Goal: Transaction & Acquisition: Book appointment/travel/reservation

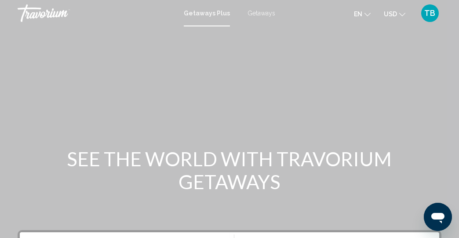
click at [399, 13] on button "USD USD ($) MXN (Mex$) CAD (Can$) GBP (£) EUR (€) AUD (A$) NZD (NZ$) CNY (CN¥)" at bounding box center [395, 13] width 22 height 13
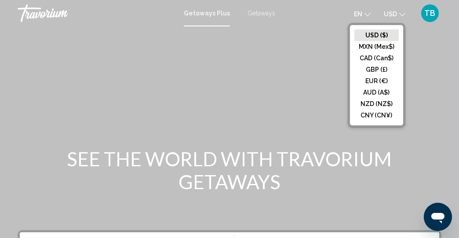
click at [381, 33] on button "USD ($)" at bounding box center [377, 34] width 44 height 11
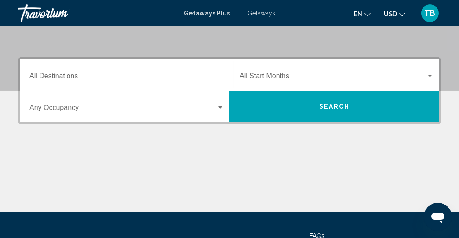
scroll to position [176, 0]
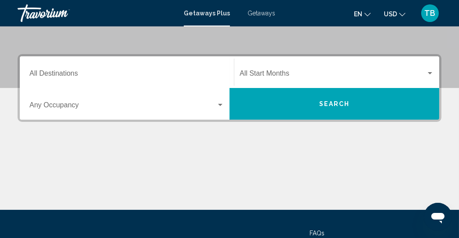
click at [116, 71] on input "Destination All Destinations" at bounding box center [126, 75] width 195 height 8
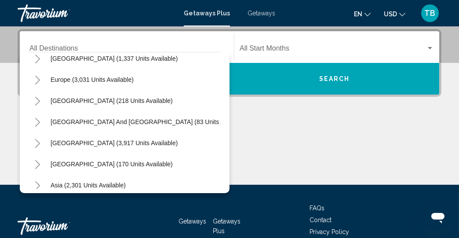
scroll to position [143, 0]
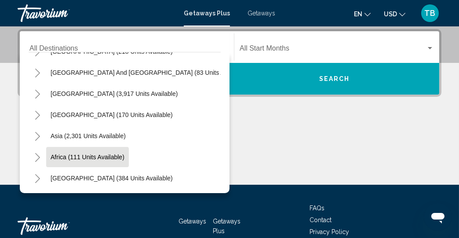
click at [68, 157] on span "Africa (111 units available)" at bounding box center [88, 157] width 74 height 7
type input "**********"
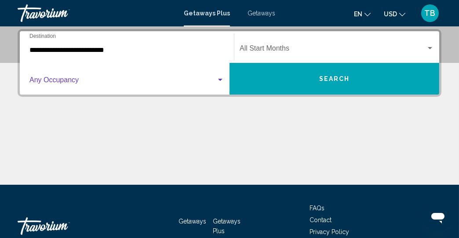
click at [137, 82] on span "Search widget" at bounding box center [122, 82] width 187 height 8
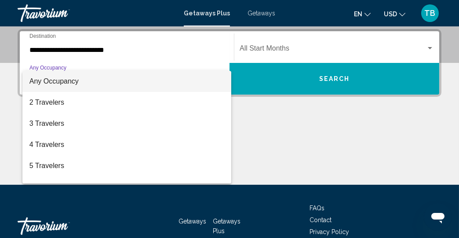
click at [260, 48] on div at bounding box center [229, 119] width 459 height 238
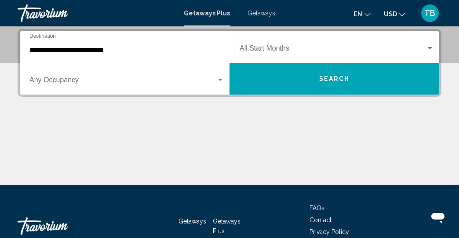
click at [260, 48] on span "Search widget" at bounding box center [333, 50] width 187 height 8
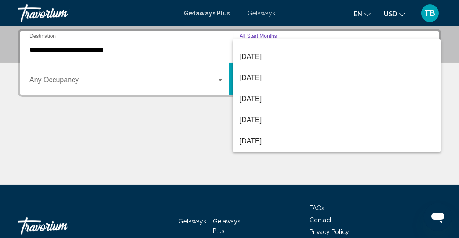
scroll to position [40, 0]
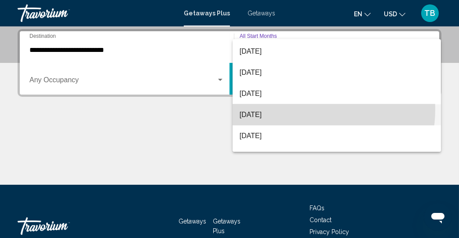
click at [300, 109] on span "[DATE]" at bounding box center [337, 114] width 194 height 21
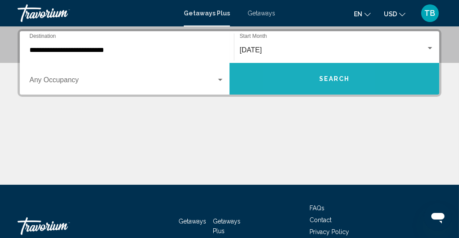
click at [296, 79] on button "Search" at bounding box center [335, 79] width 210 height 32
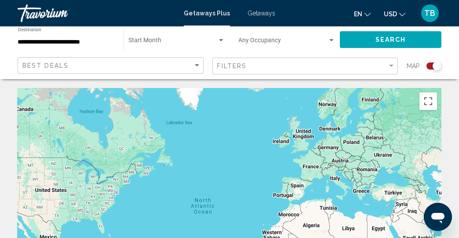
click at [389, 44] on button "Search" at bounding box center [391, 39] width 102 height 16
click at [431, 69] on div "Search widget" at bounding box center [434, 65] width 15 height 7
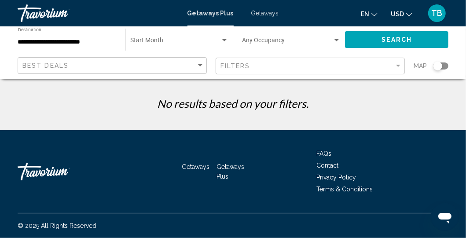
click at [160, 43] on span "Search widget" at bounding box center [175, 42] width 90 height 7
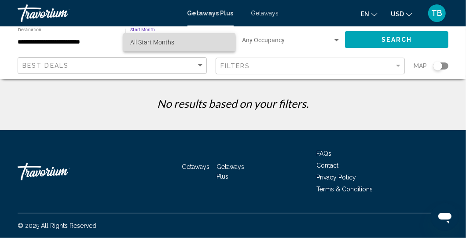
click at [178, 43] on span "All Start Months" at bounding box center [179, 42] width 98 height 18
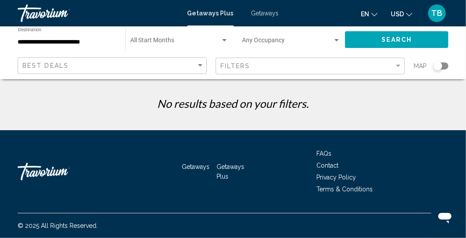
click at [96, 38] on div "**********" at bounding box center [67, 40] width 99 height 24
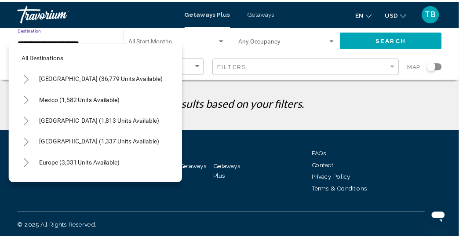
scroll to position [182, 0]
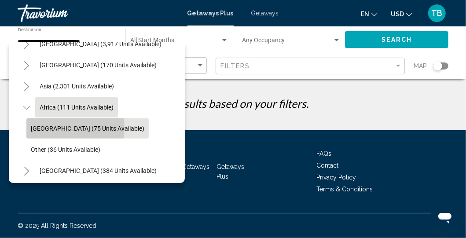
click at [56, 127] on span "[GEOGRAPHIC_DATA] (75 units available)" at bounding box center [87, 128] width 113 height 7
type input "**********"
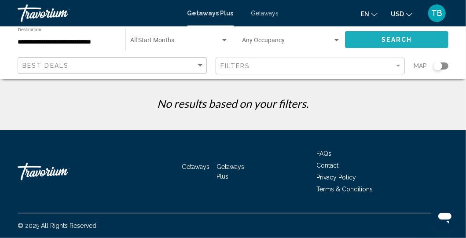
click at [368, 35] on button "Search" at bounding box center [396, 39] width 103 height 16
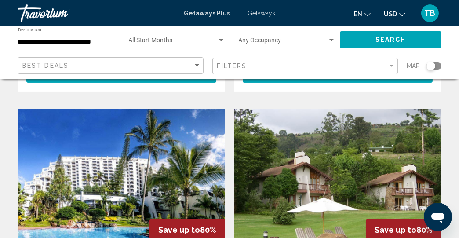
scroll to position [251, 0]
